Goal: Task Accomplishment & Management: Manage account settings

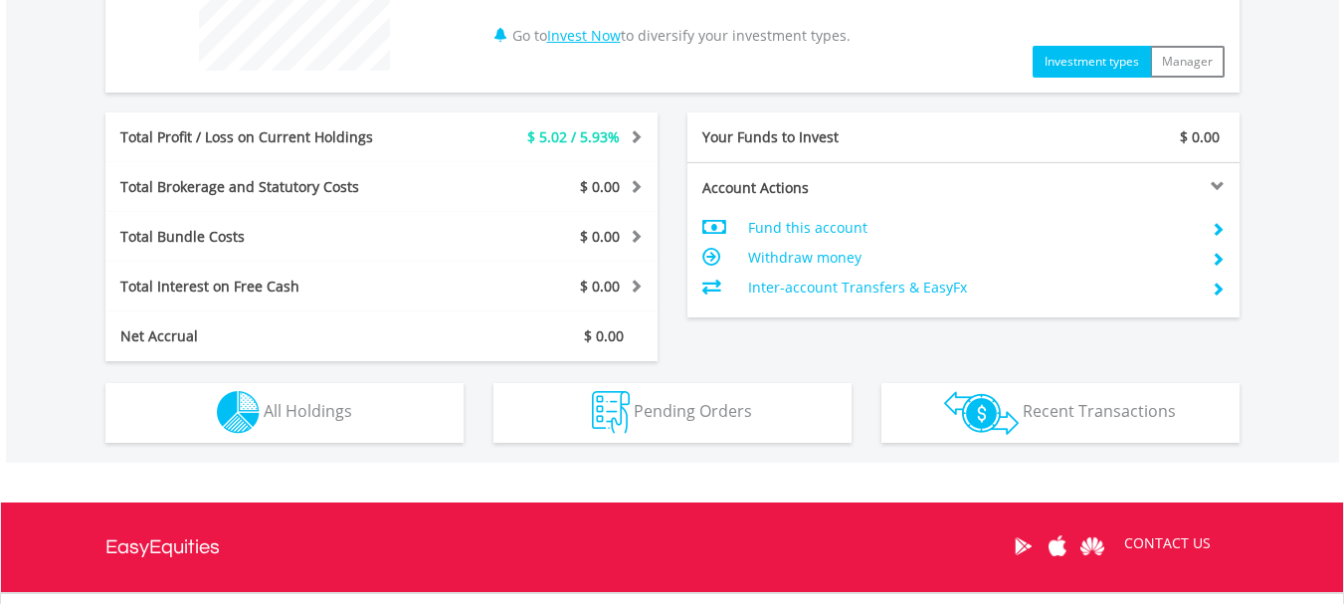
scroll to position [895, 0]
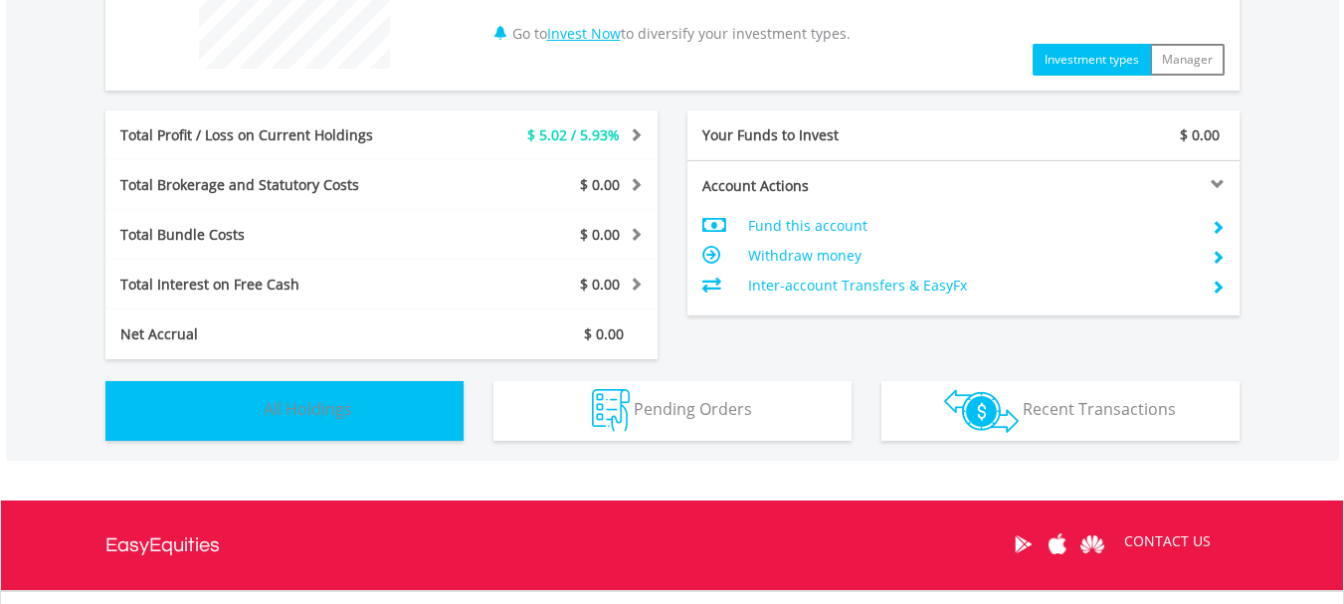
click at [256, 407] on img "button" at bounding box center [238, 410] width 43 height 43
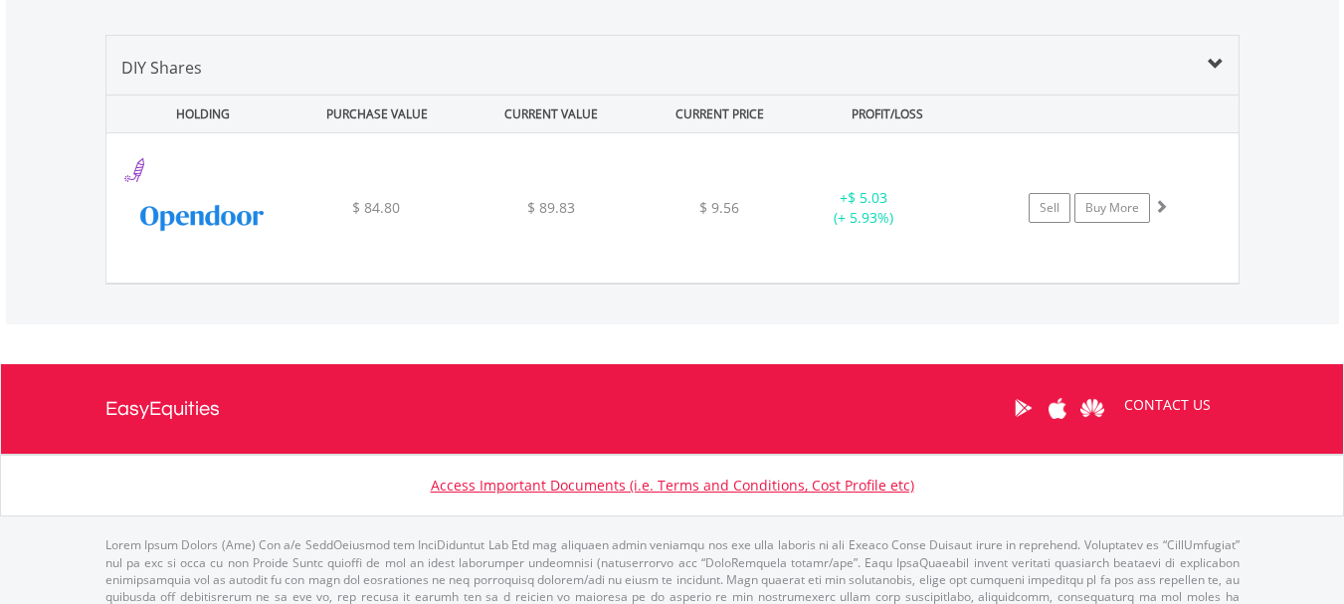
scroll to position [1409, 0]
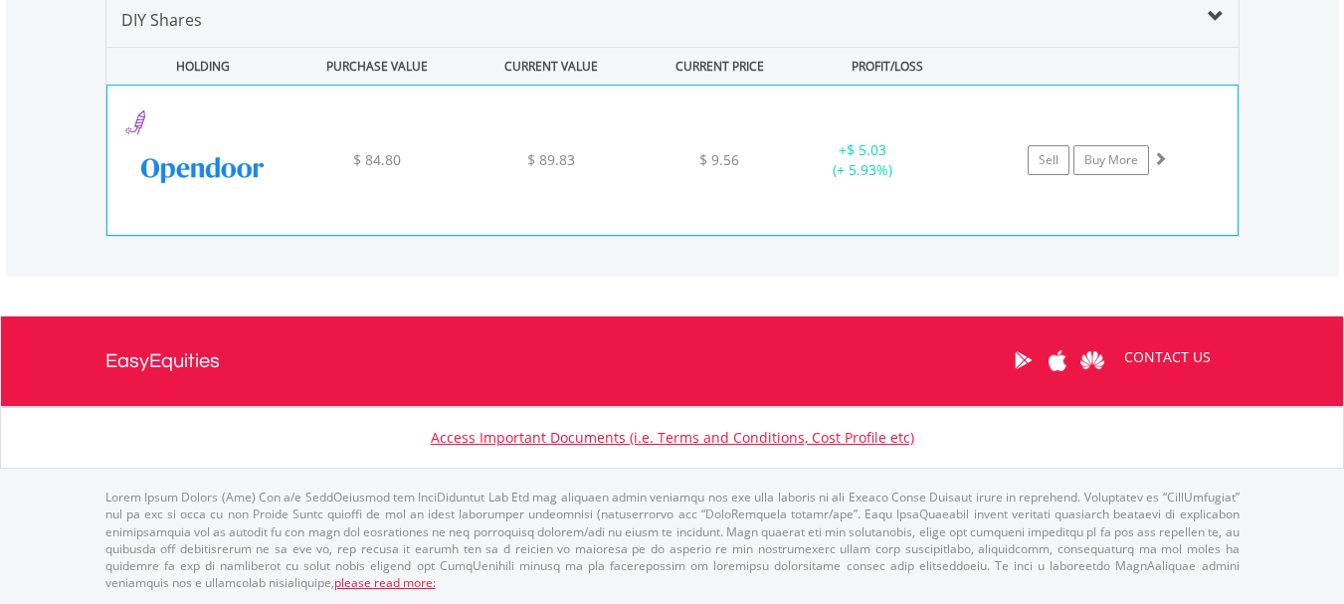
click at [1161, 159] on span at bounding box center [1160, 158] width 14 height 14
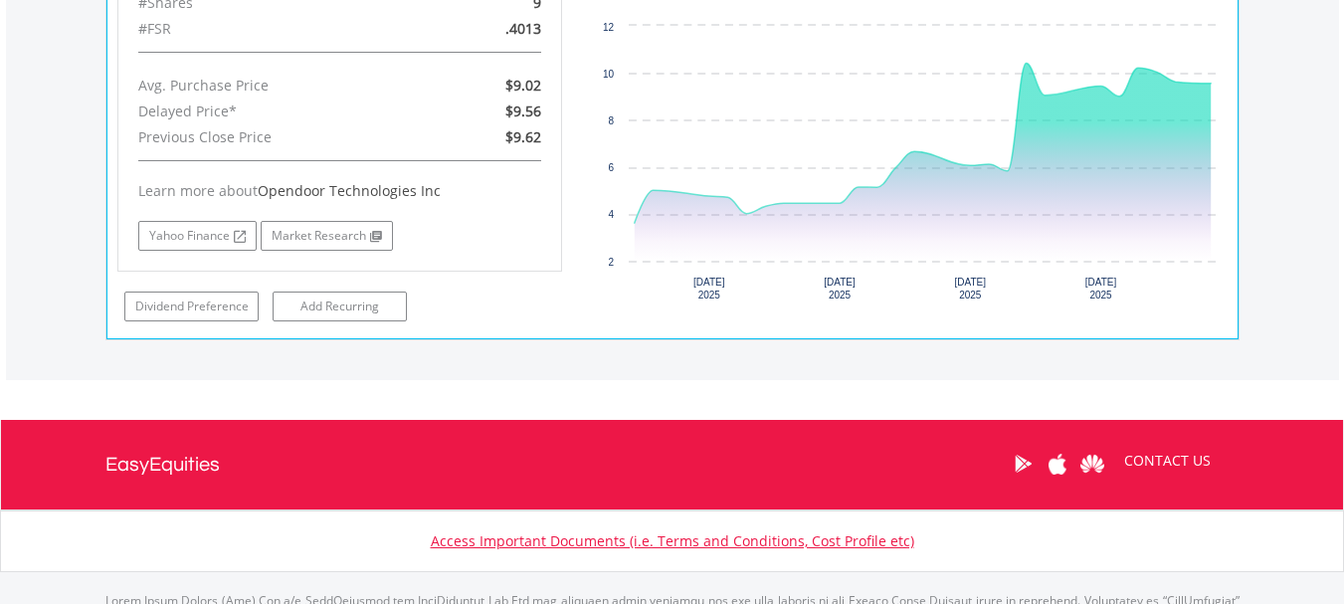
scroll to position [1713, 0]
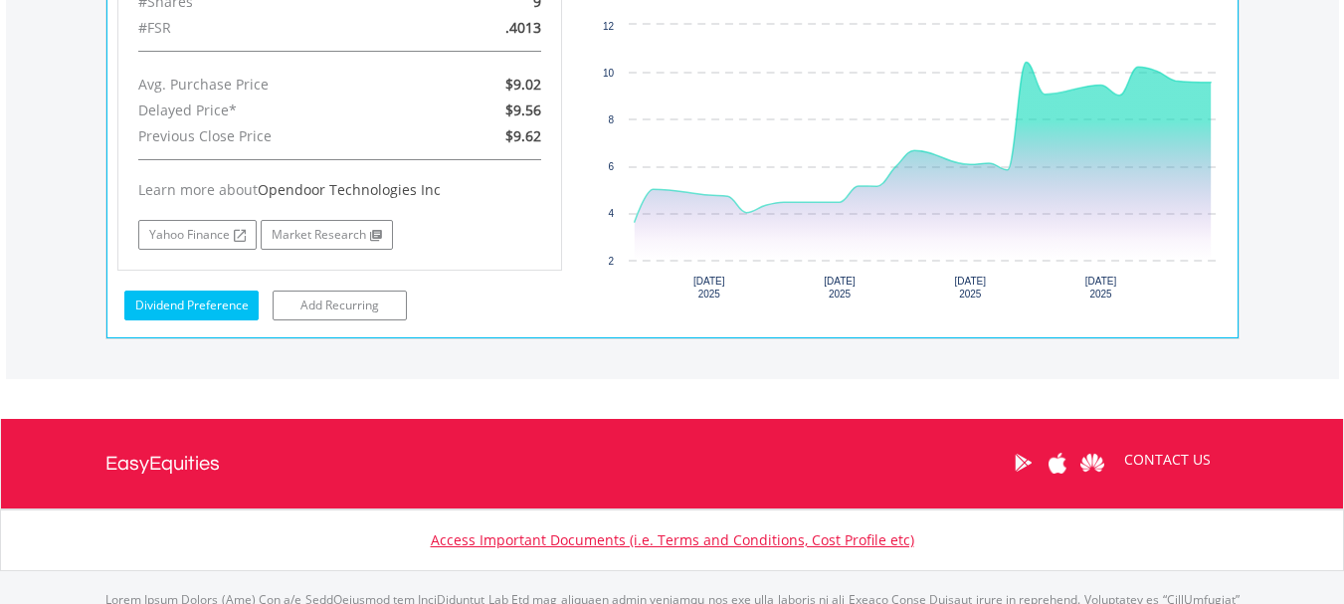
click at [222, 312] on link "Dividend Preference" at bounding box center [191, 306] width 134 height 30
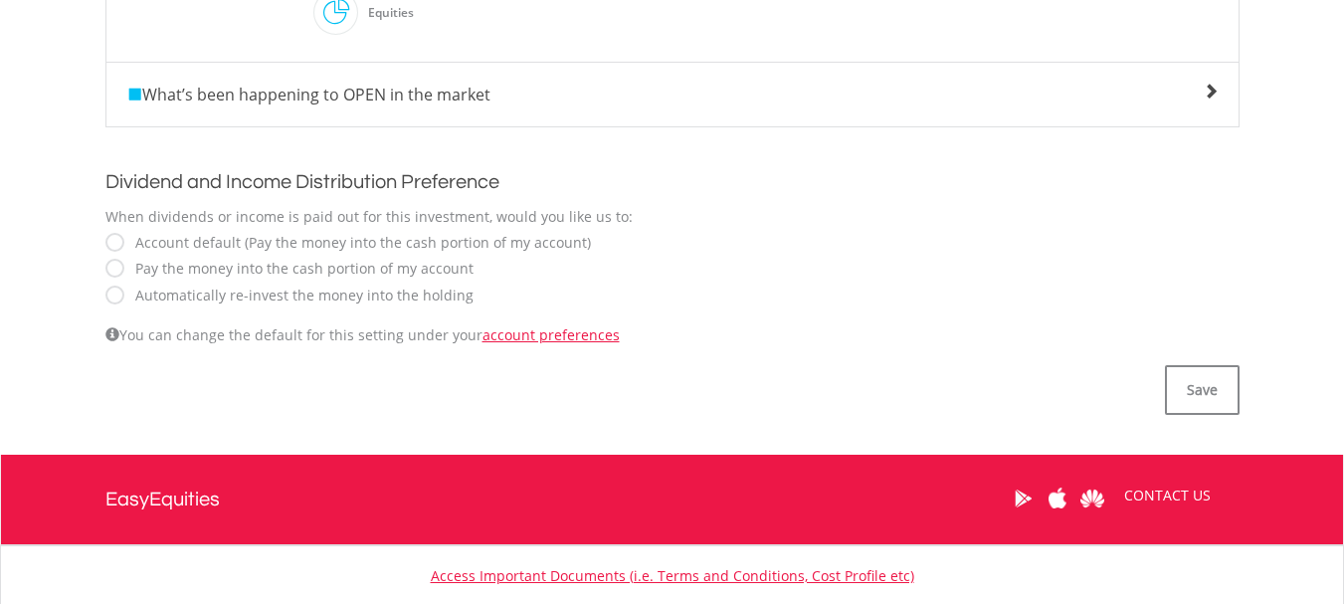
scroll to position [617, 0]
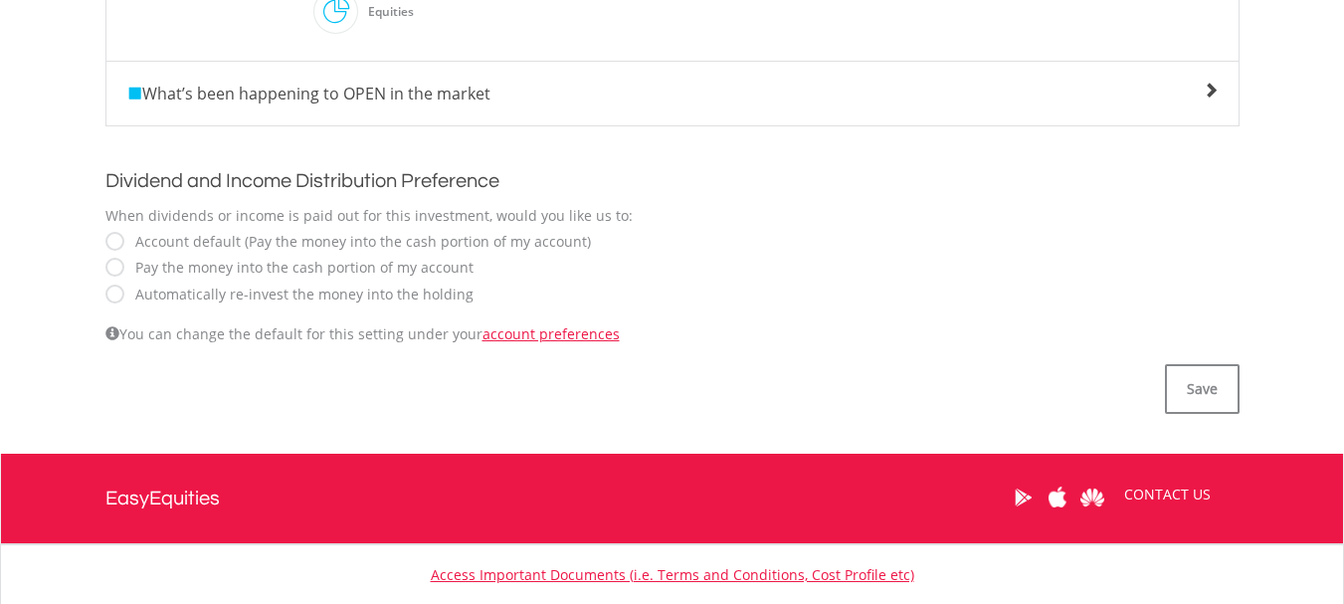
click at [125, 297] on label "Automatically re-invest the money into the holding" at bounding box center [299, 295] width 348 height 20
click at [1196, 388] on button "Save" at bounding box center [1202, 389] width 75 height 50
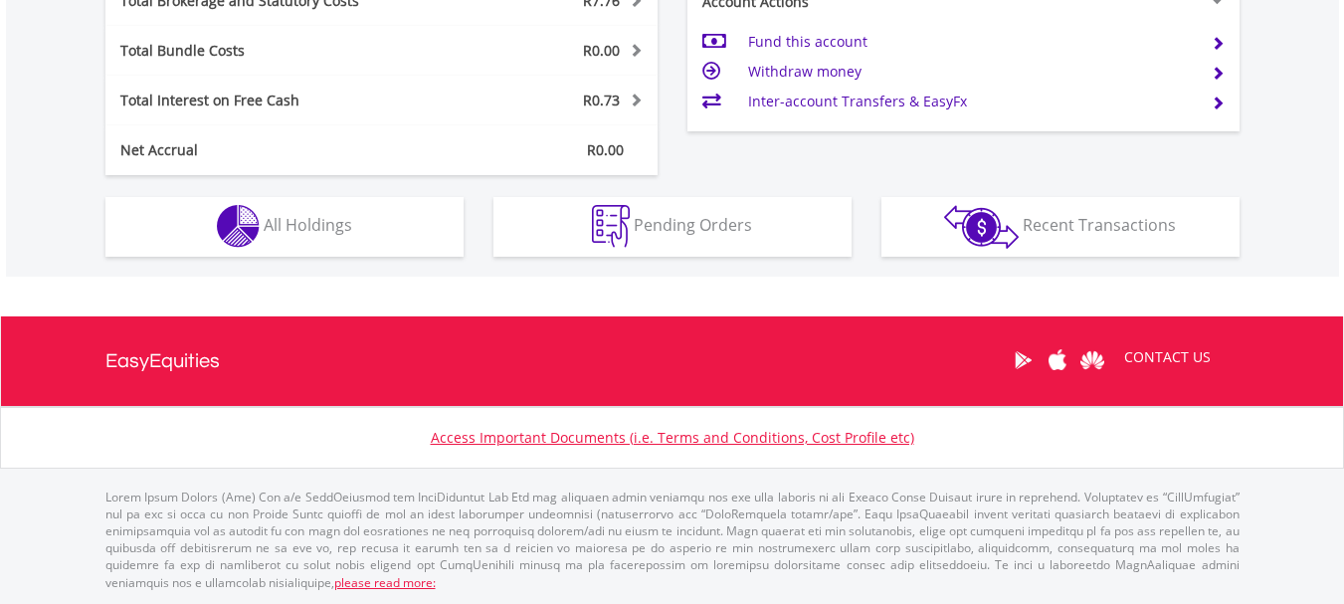
scroll to position [191, 378]
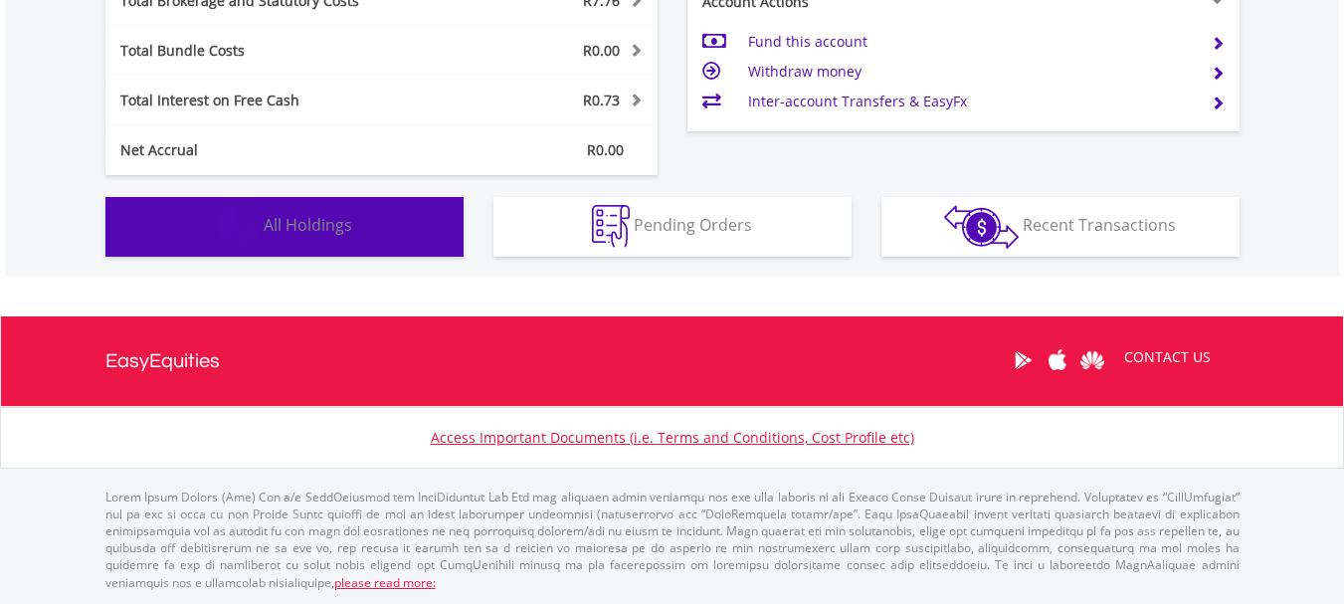
click at [290, 215] on span "All Holdings" at bounding box center [308, 225] width 89 height 22
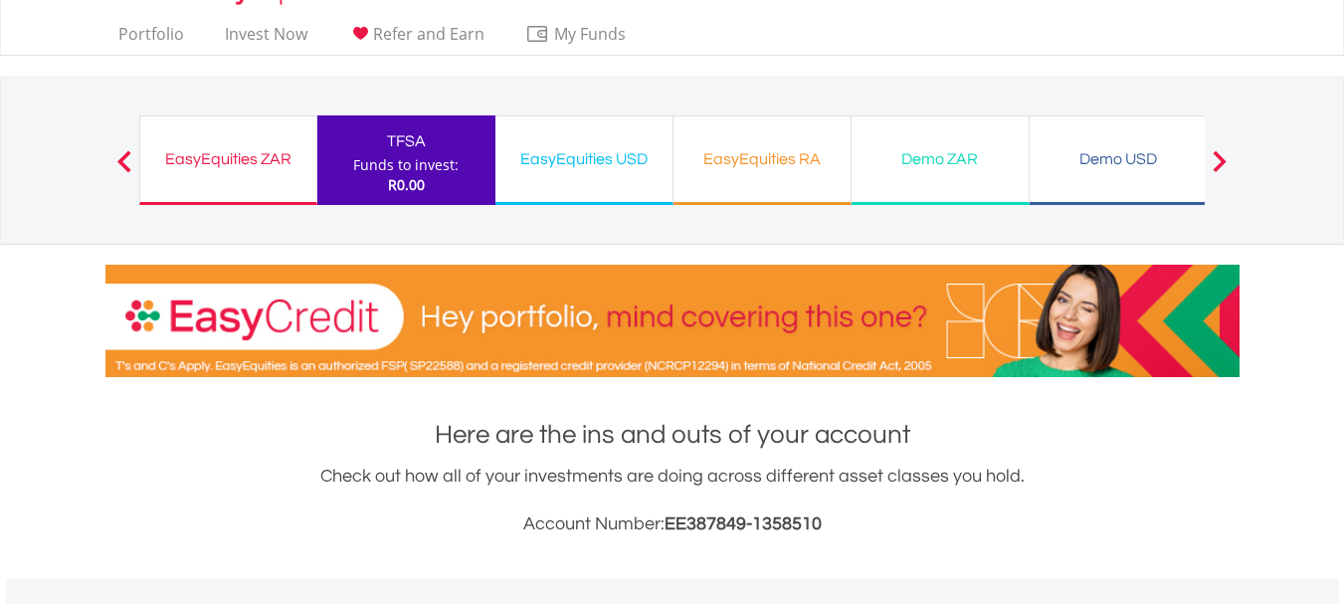
scroll to position [37, 0]
